Goal: Task Accomplishment & Management: Use online tool/utility

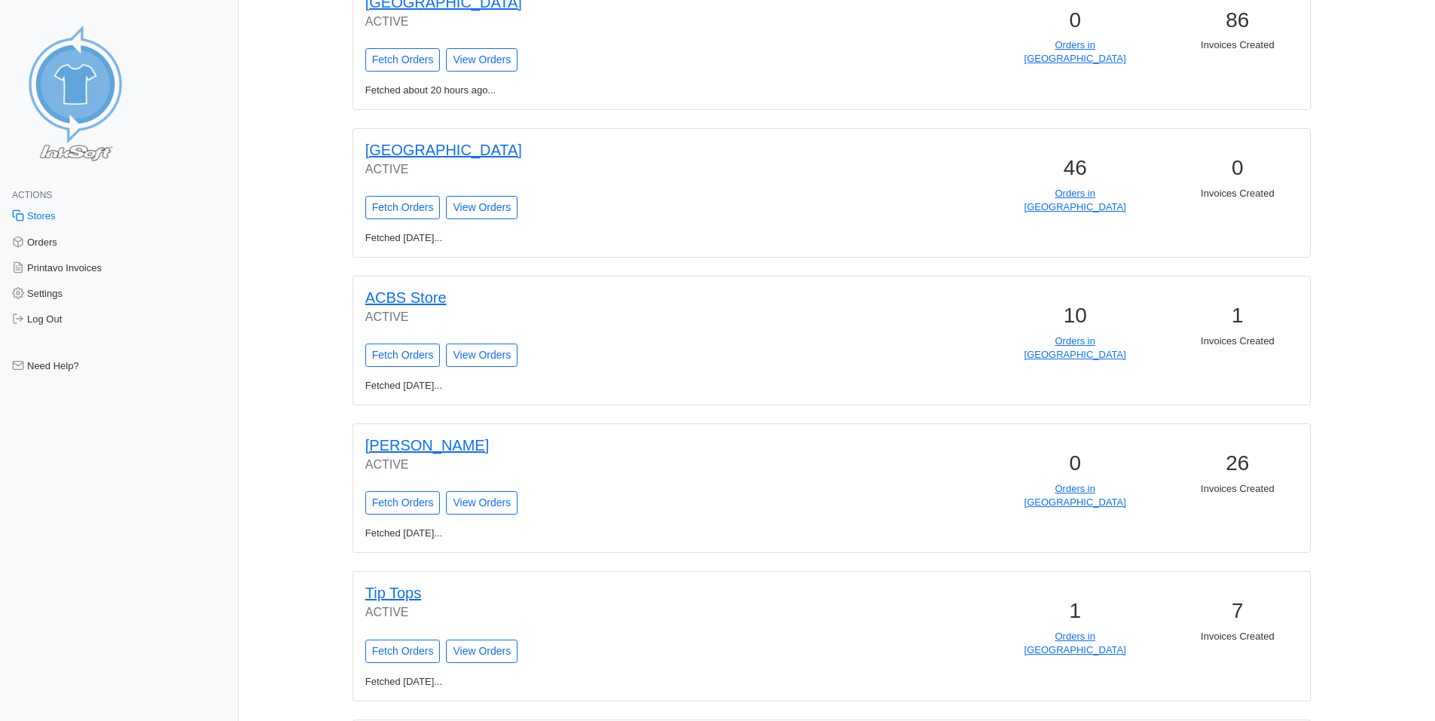
scroll to position [1250, 0]
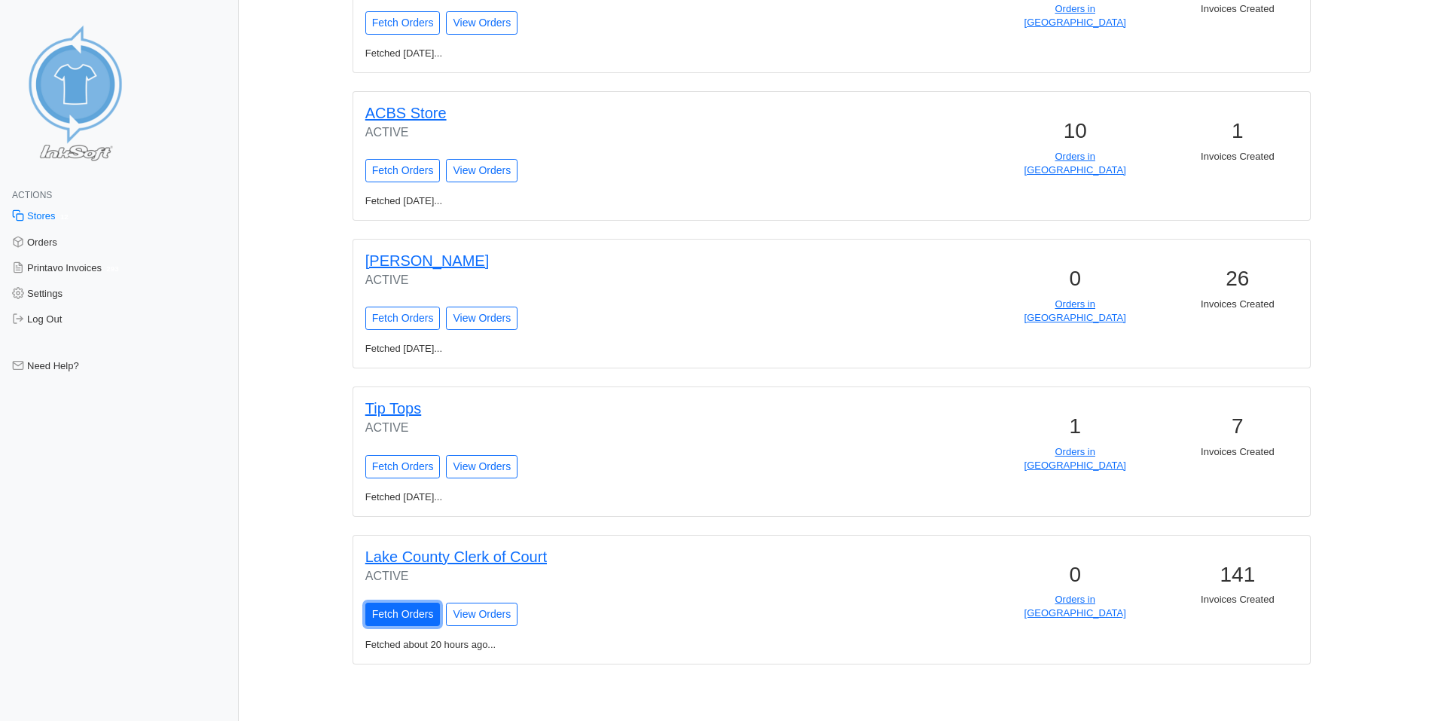
click at [380, 616] on input "Fetch Orders" at bounding box center [402, 614] width 75 height 23
type input "Fetching Orders..."
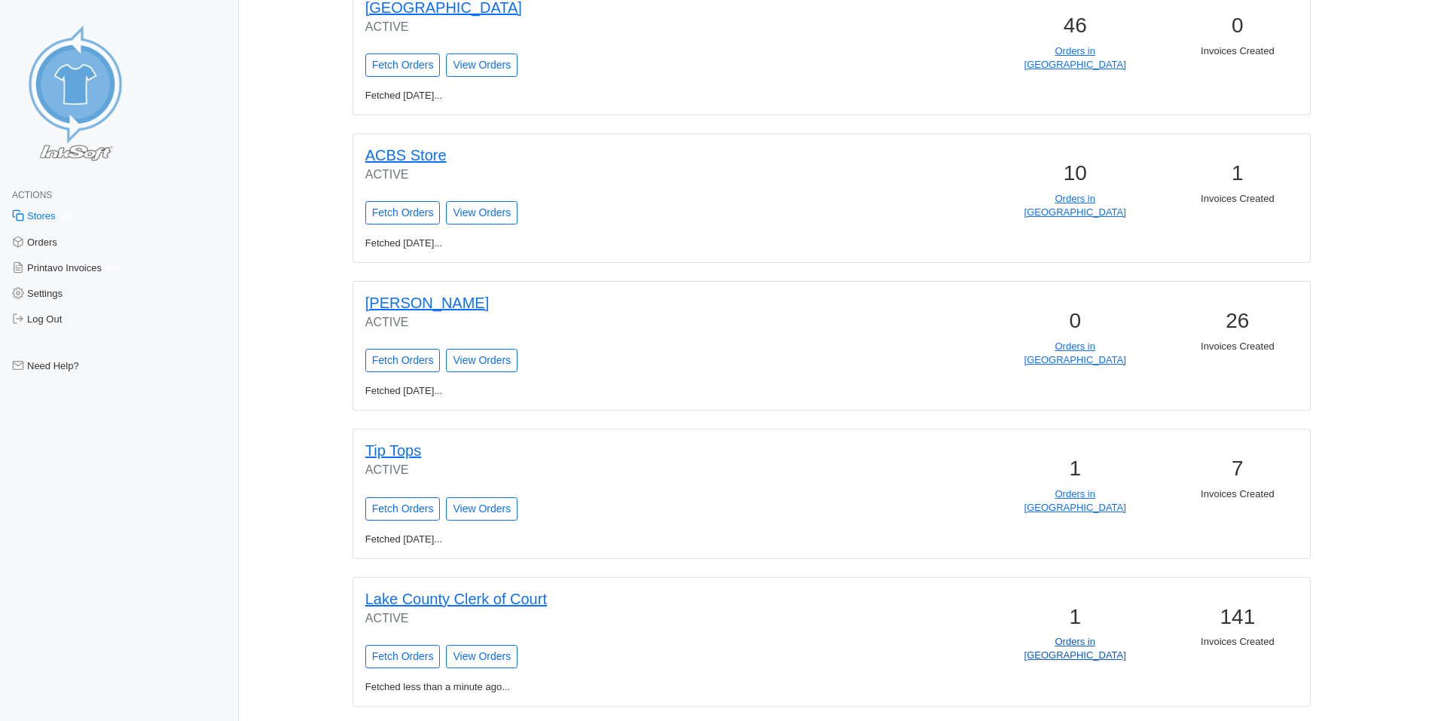
scroll to position [1301, 0]
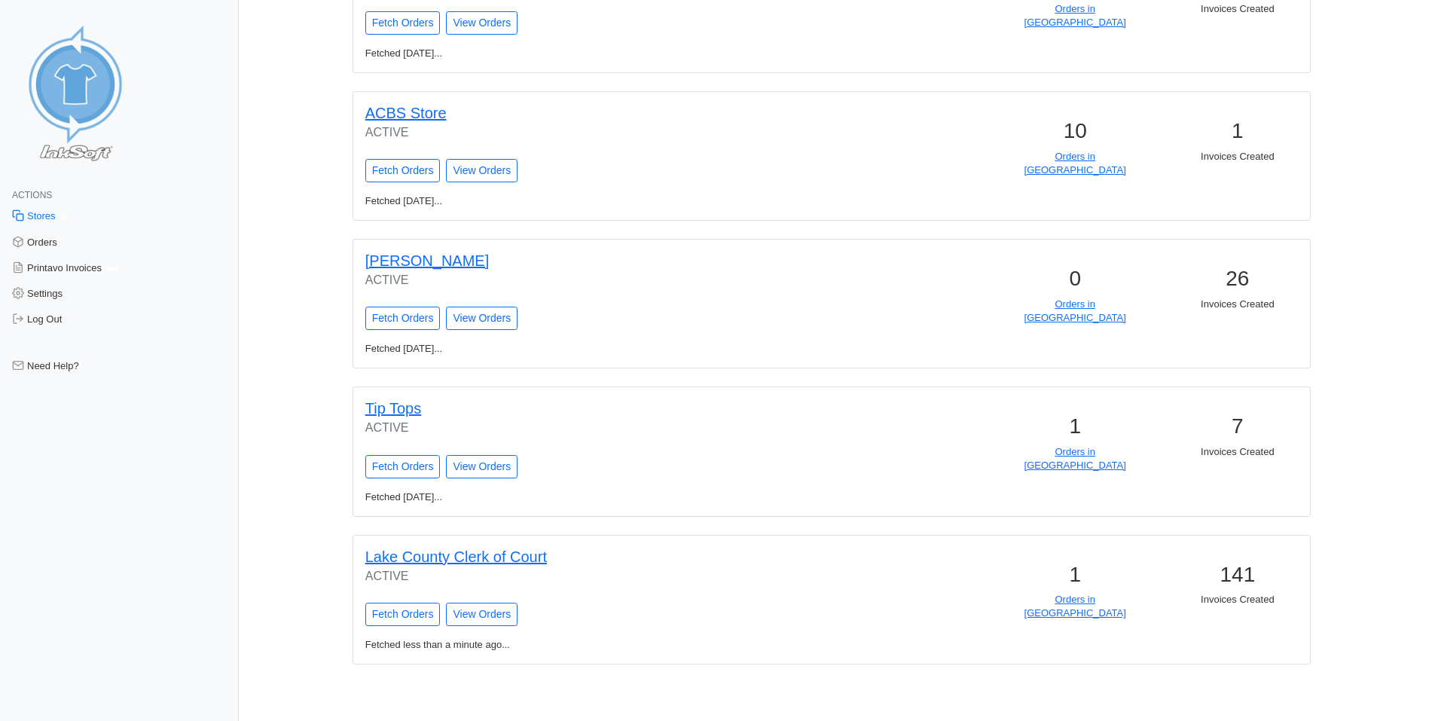
click at [1081, 586] on h3 "1" at bounding box center [1075, 575] width 145 height 26
click at [1085, 603] on link "Orders in Queue" at bounding box center [1076, 606] width 102 height 25
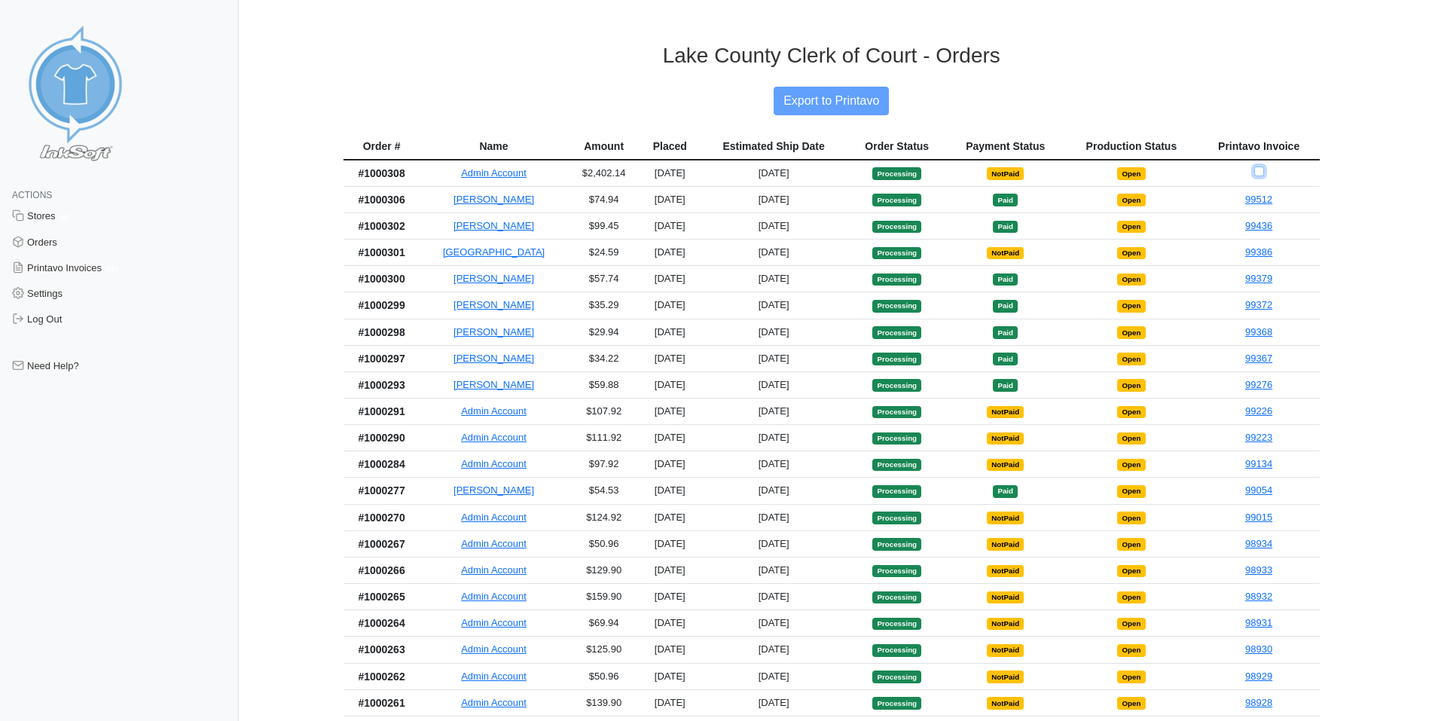
click at [1260, 172] on input "Checkbox for selecting orders for invoice" at bounding box center [1260, 172] width 10 height 10
checkbox input "true"
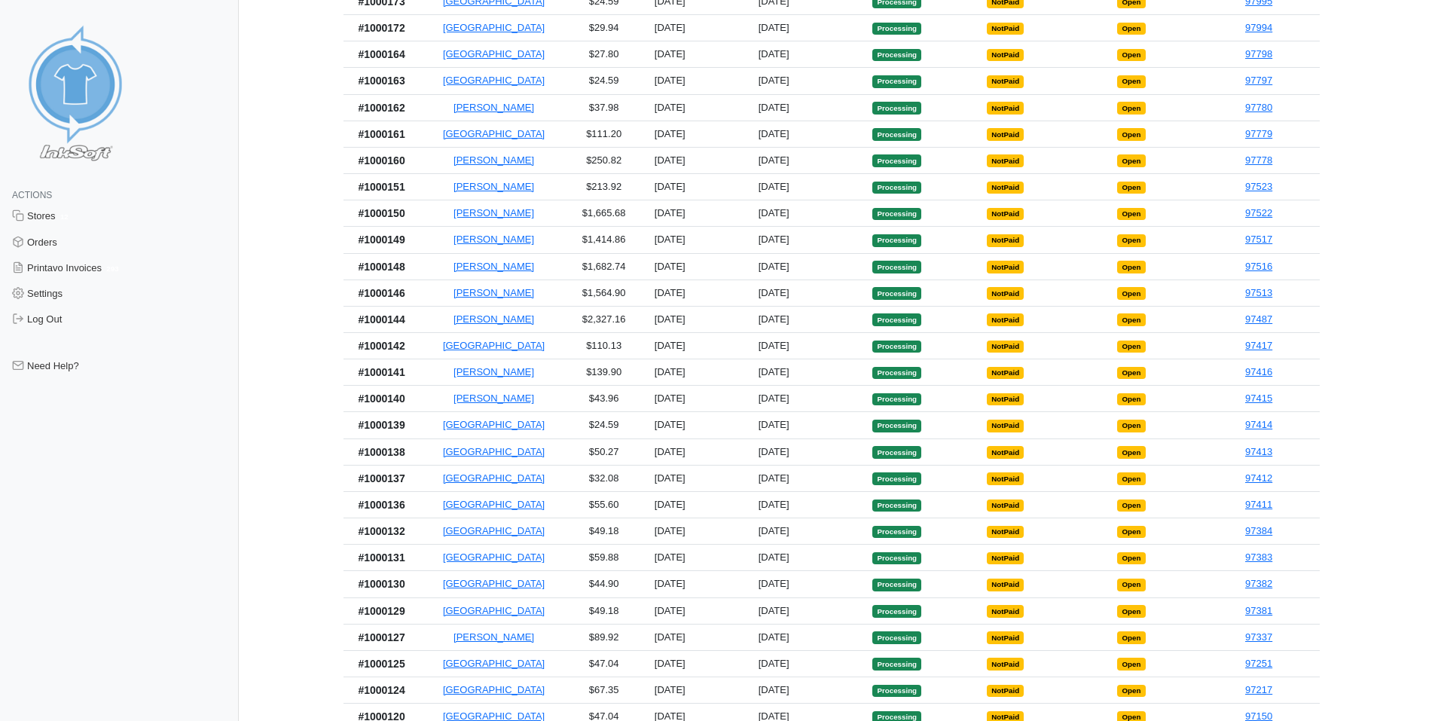
scroll to position [1432, 0]
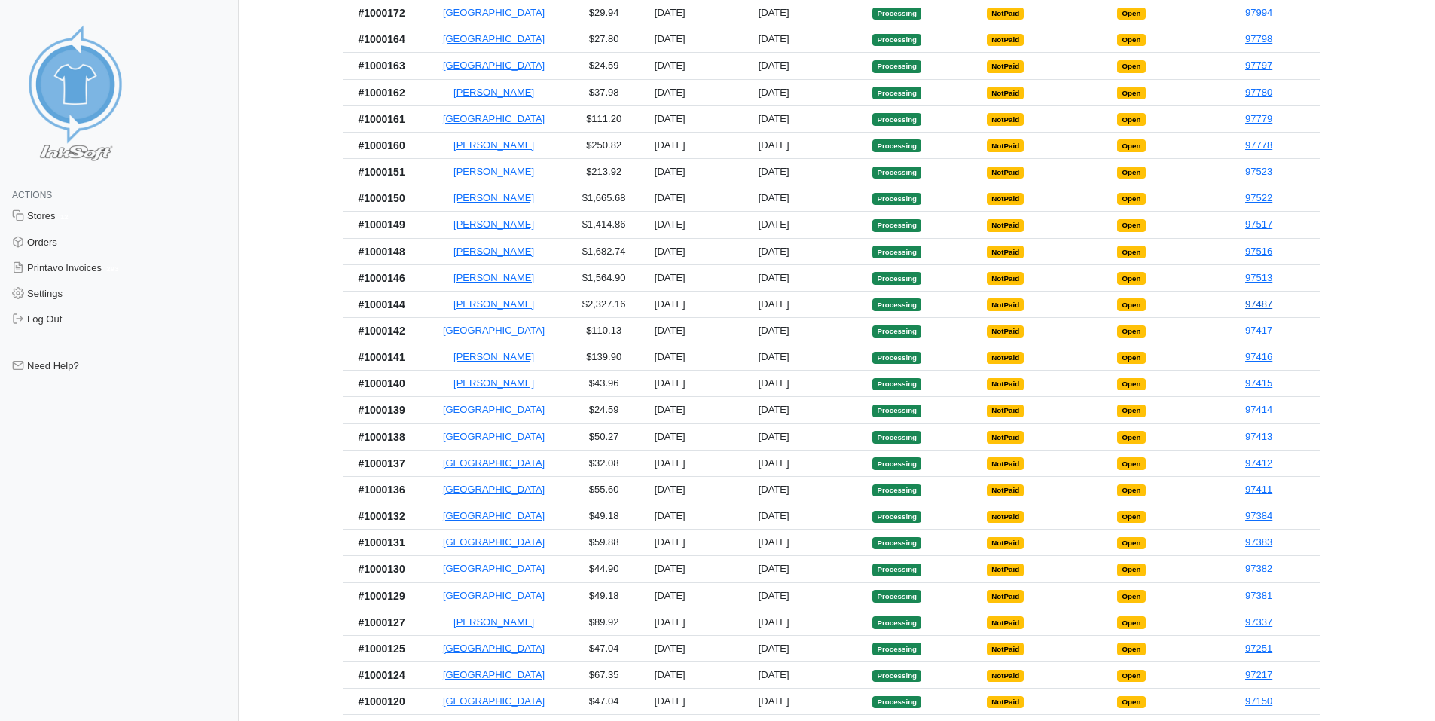
click at [1253, 310] on link "97487" at bounding box center [1259, 303] width 27 height 11
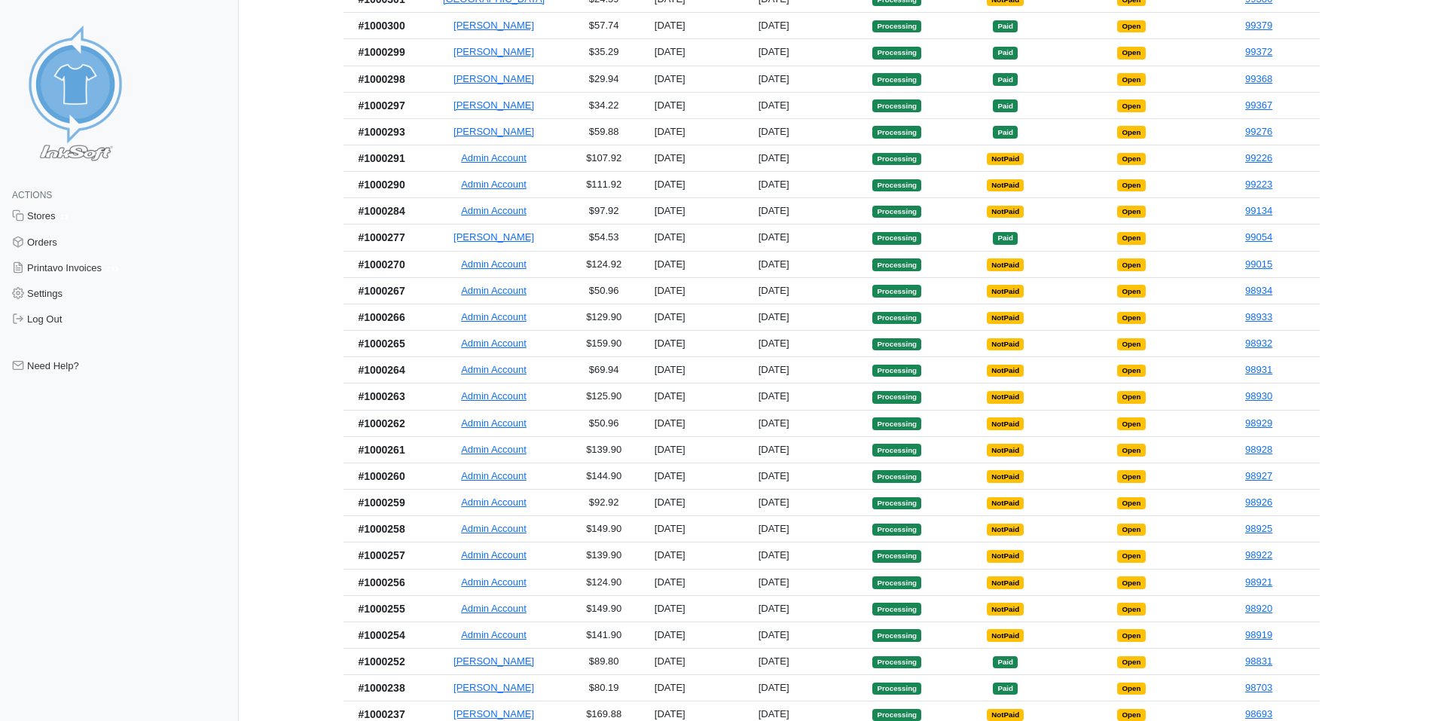
scroll to position [0, 0]
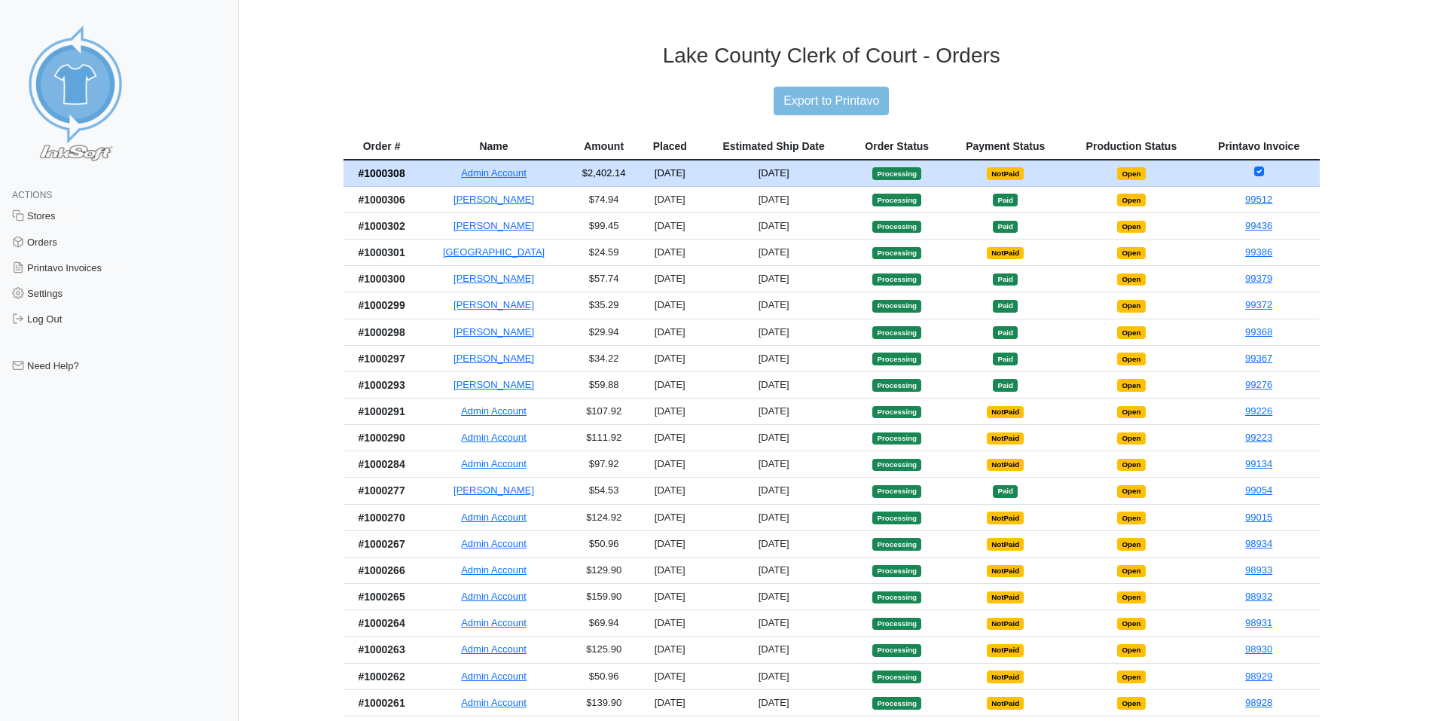
drag, startPoint x: 1096, startPoint y: 388, endPoint x: 1093, endPoint y: 78, distance: 309.7
click at [866, 98] on input "Export to Printavo" at bounding box center [831, 101] width 115 height 29
type input "Export to Printavo"
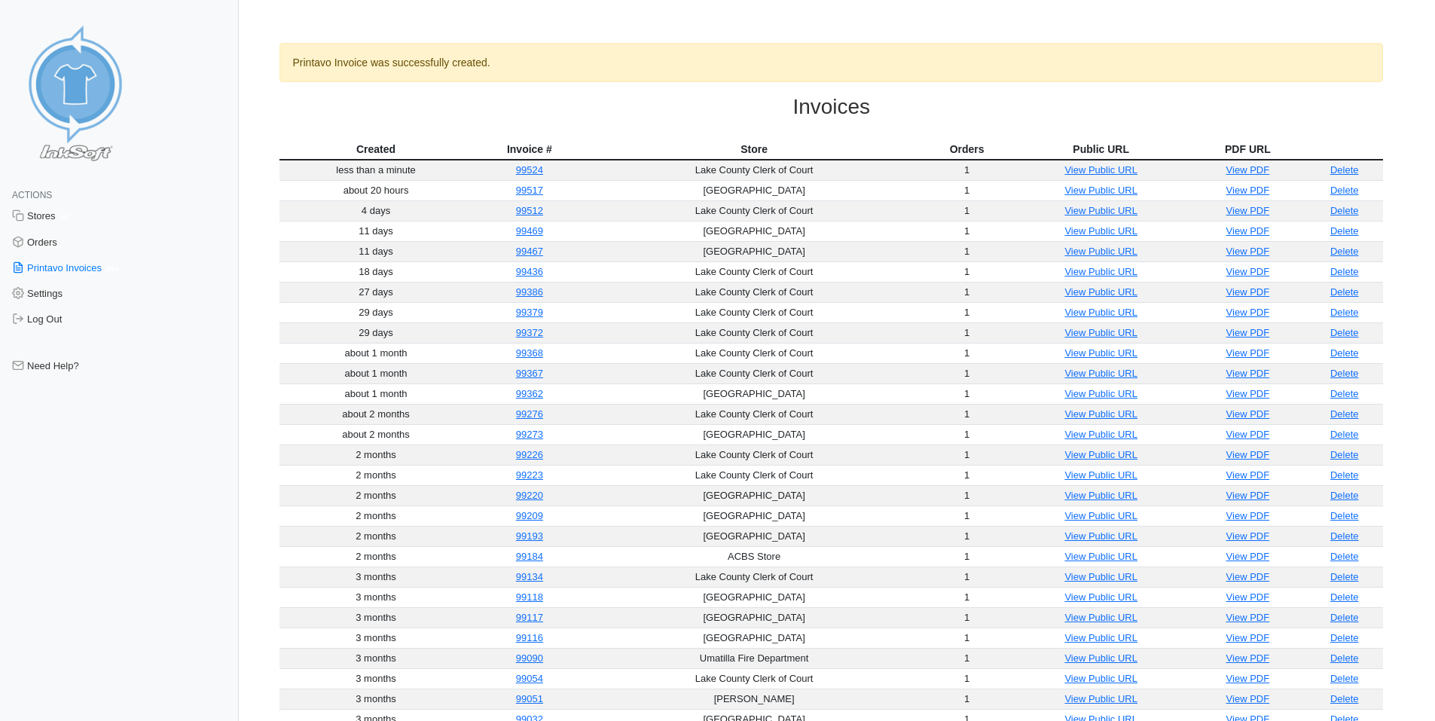
drag, startPoint x: 848, startPoint y: 101, endPoint x: 824, endPoint y: 96, distance: 25.4
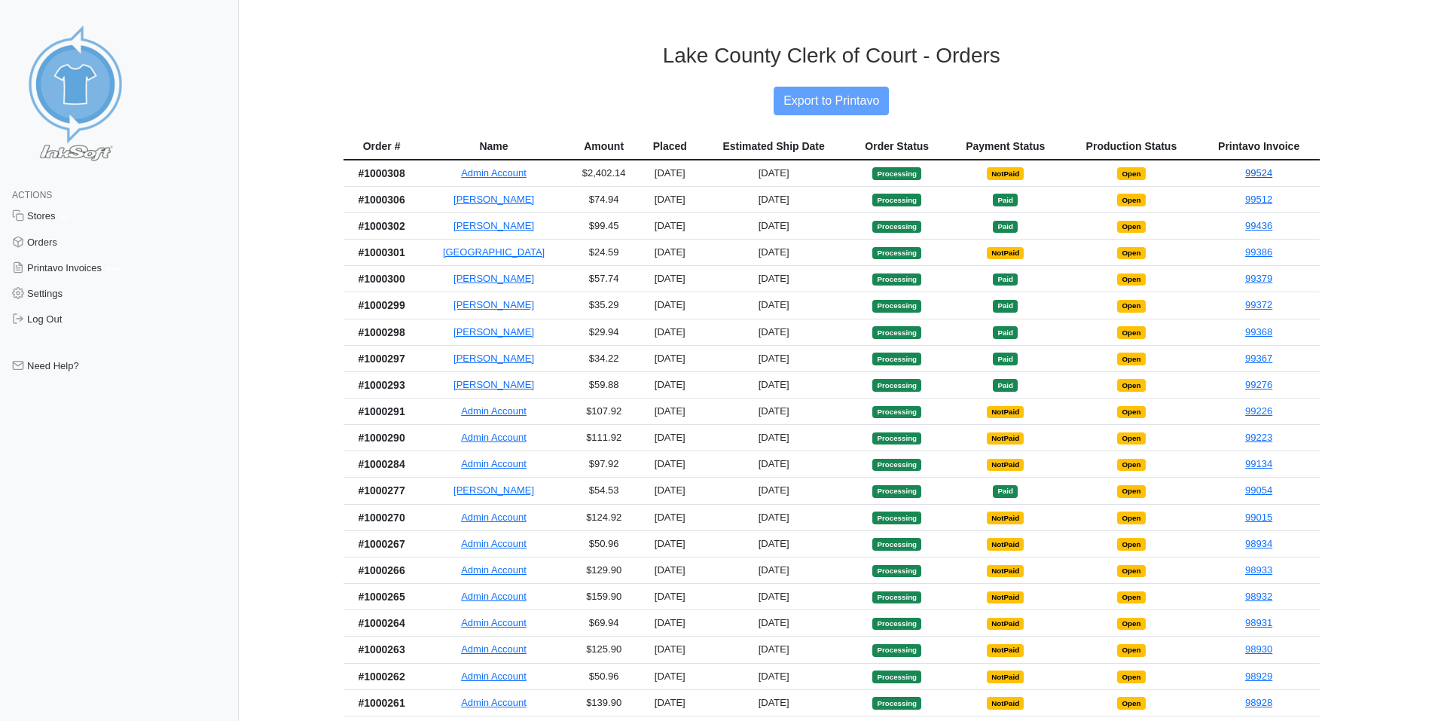
click at [1266, 179] on link "99524" at bounding box center [1259, 172] width 27 height 11
